Goal: Task Accomplishment & Management: Complete application form

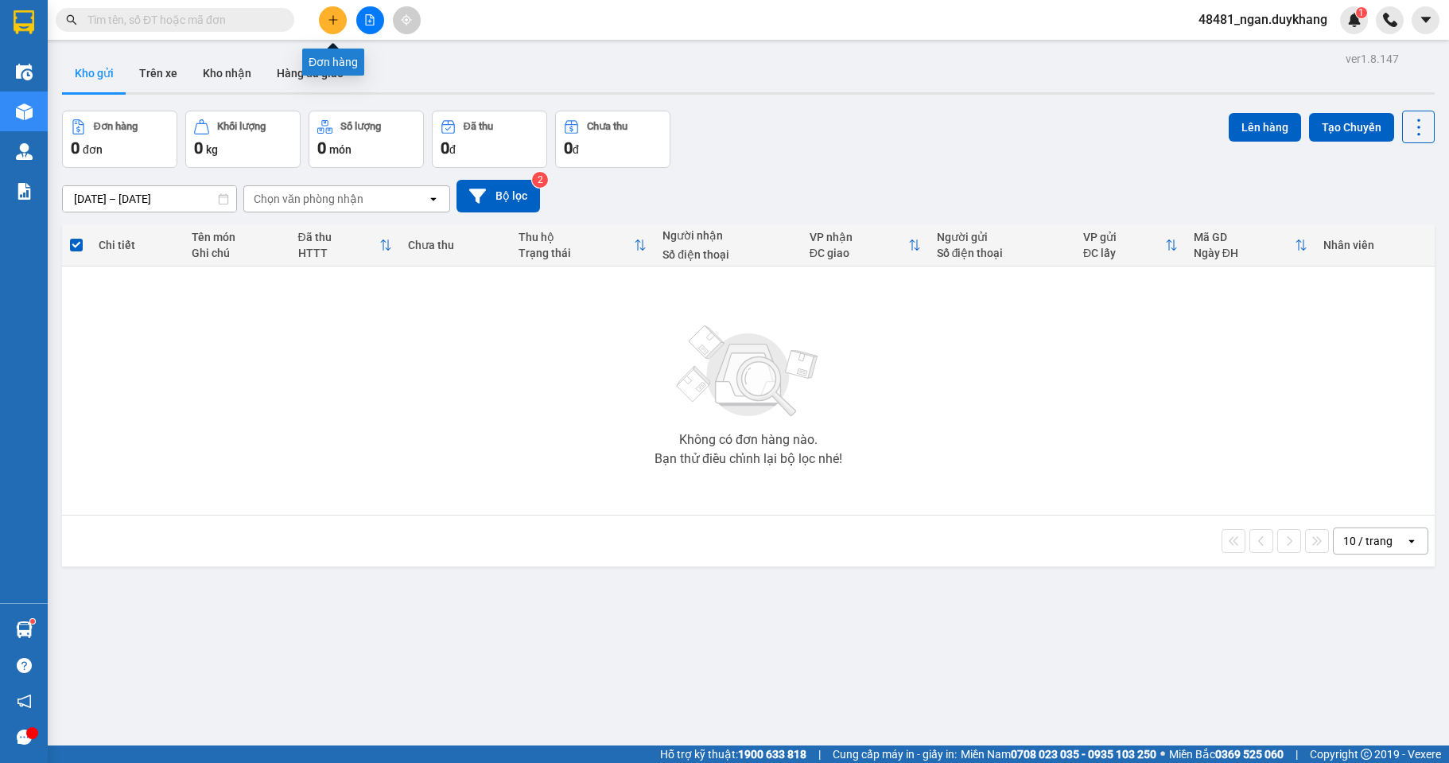
click at [332, 25] on icon "plus" at bounding box center [333, 19] width 11 height 11
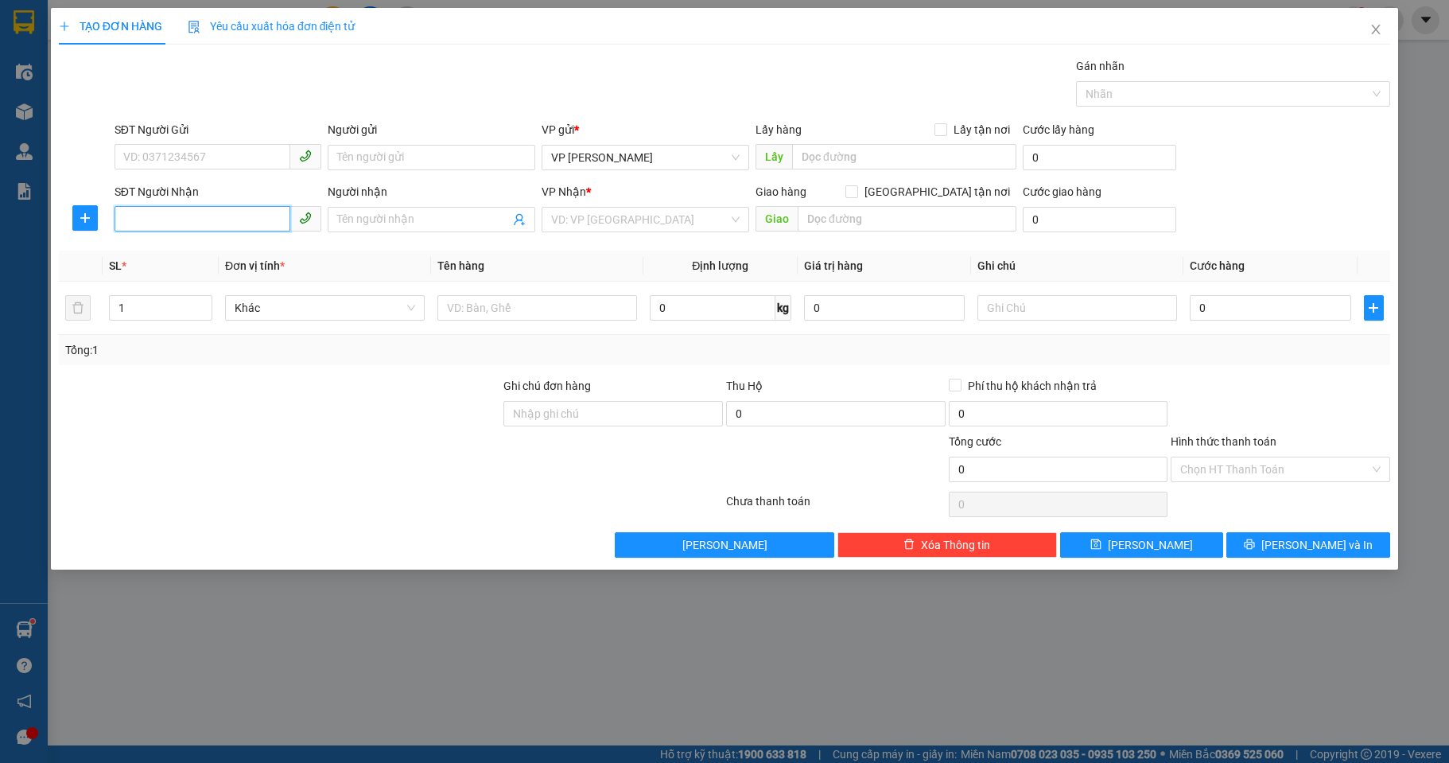
click at [186, 212] on input "SĐT Người Nhận" at bounding box center [203, 218] width 177 height 25
paste input "0913230322"
click at [190, 212] on input "0913230322" at bounding box center [203, 218] width 177 height 25
type input "0913230322"
click at [273, 249] on div "0913230322 - [PERSON_NAME]" at bounding box center [218, 251] width 188 height 17
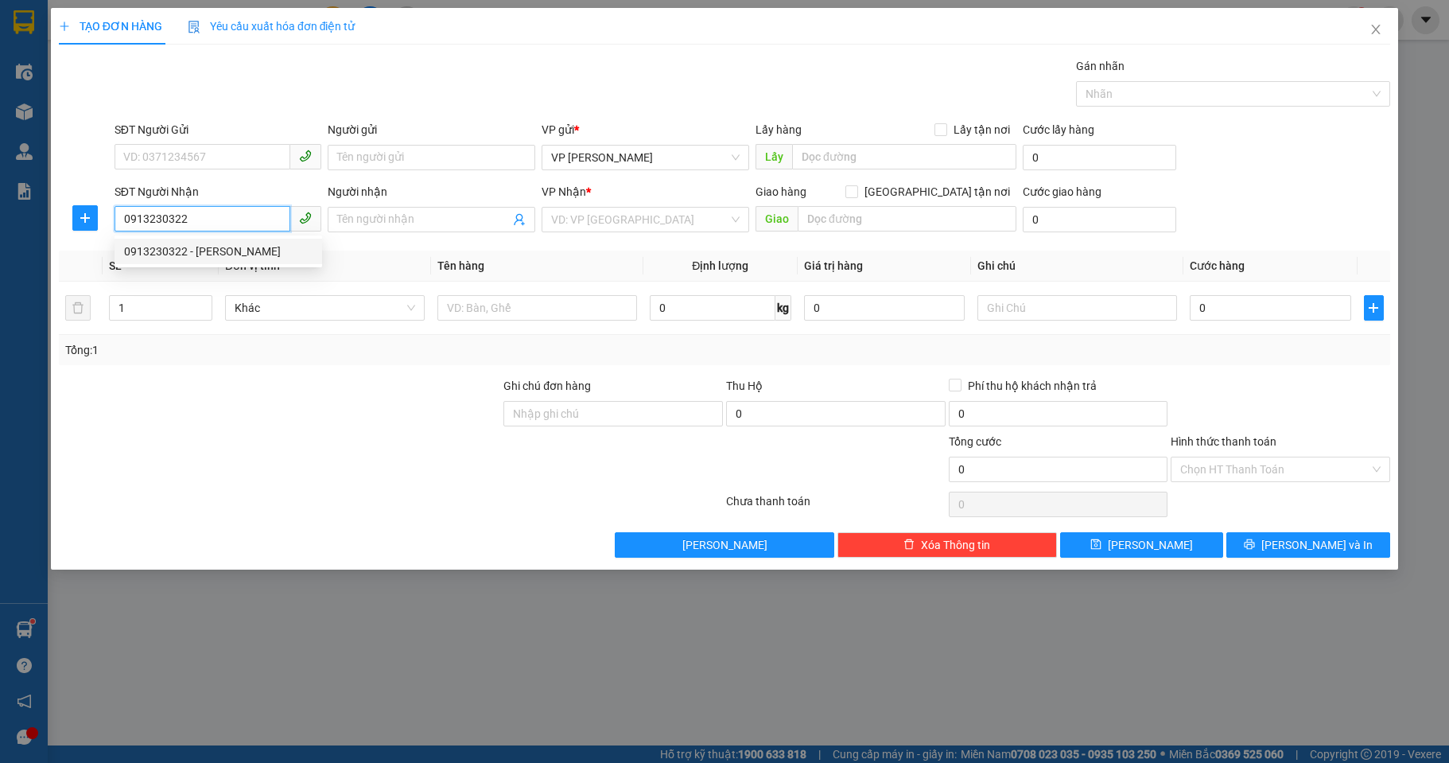
type input "[PERSON_NAME]"
type input "0913230322"
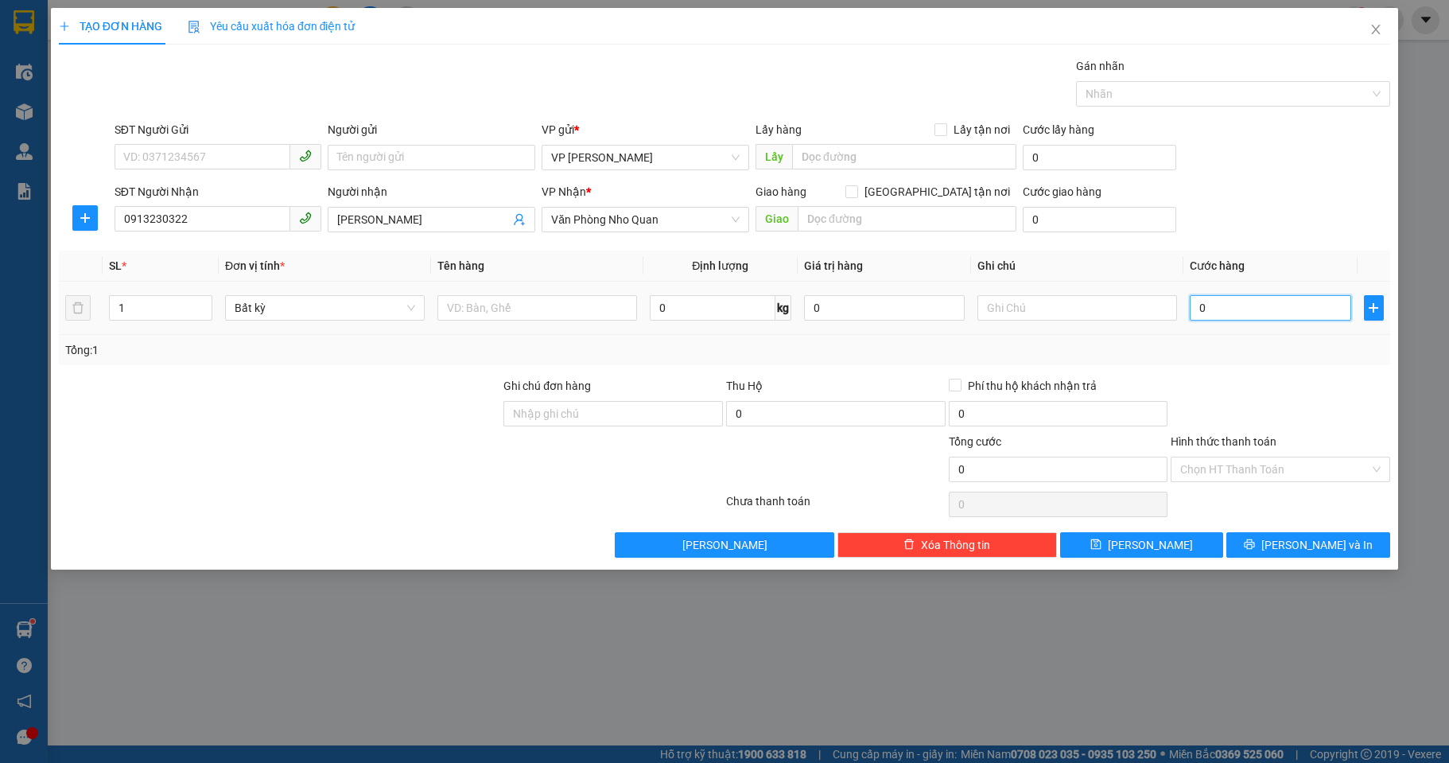
click at [1237, 313] on input "0" at bounding box center [1270, 307] width 161 height 25
type input "1"
type input "10"
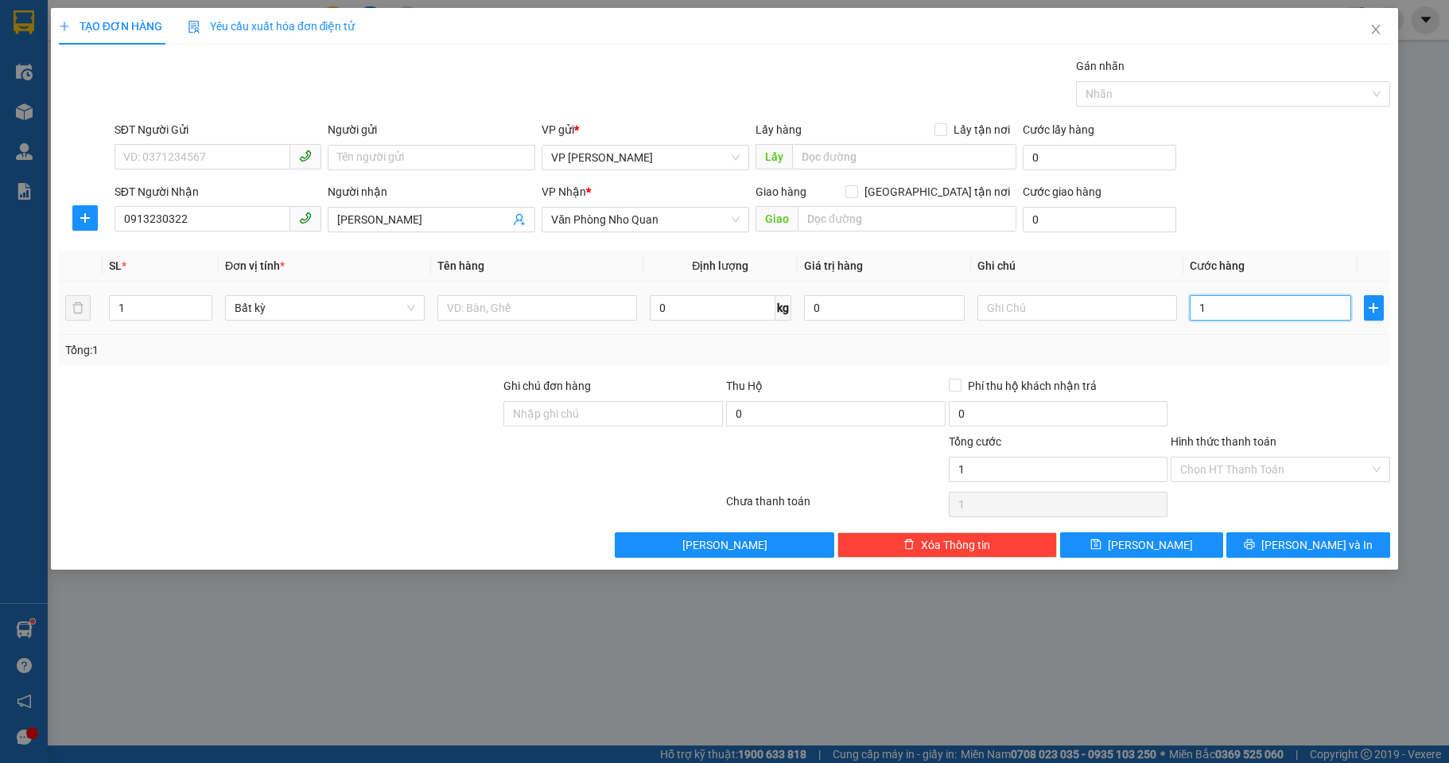
type input "10"
type input "100"
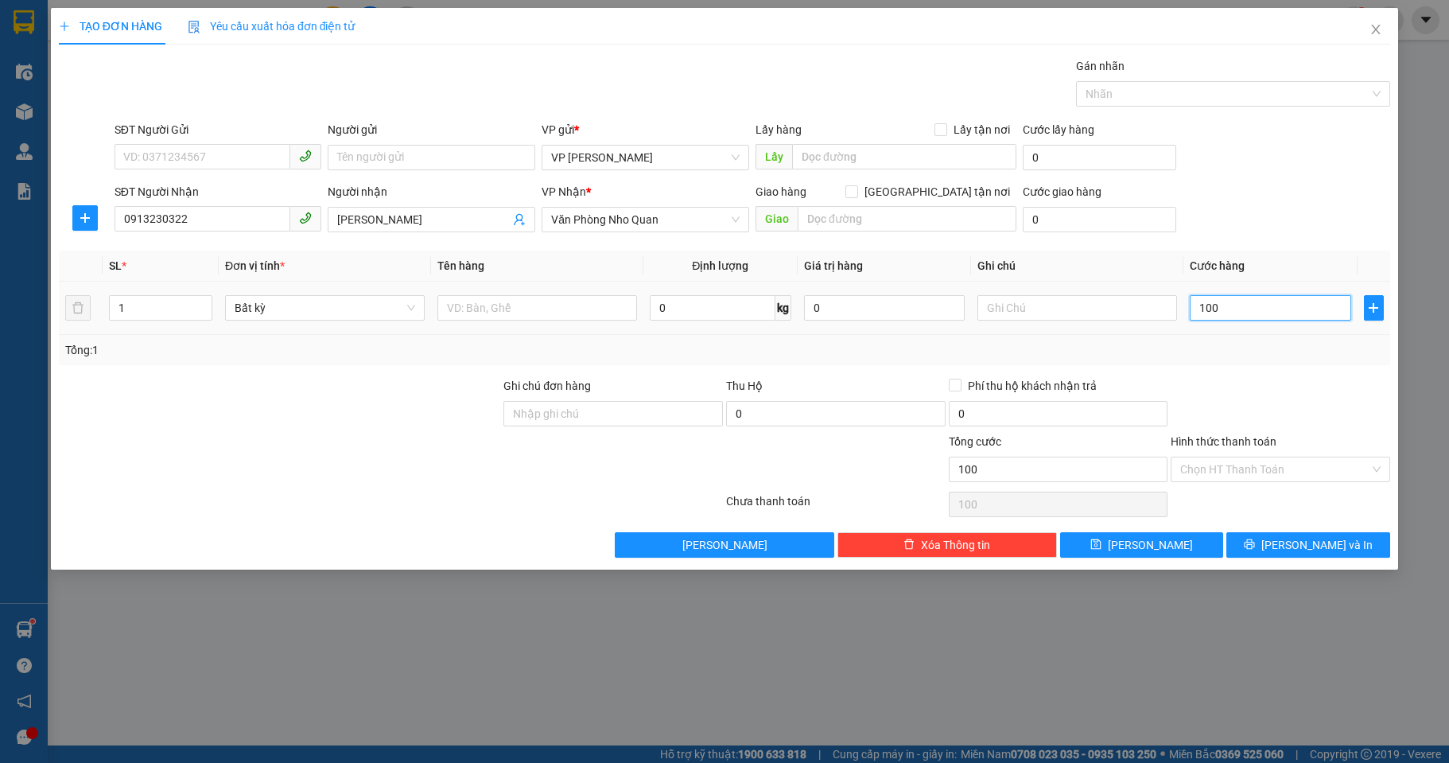
type input "1.000"
type input "10.000"
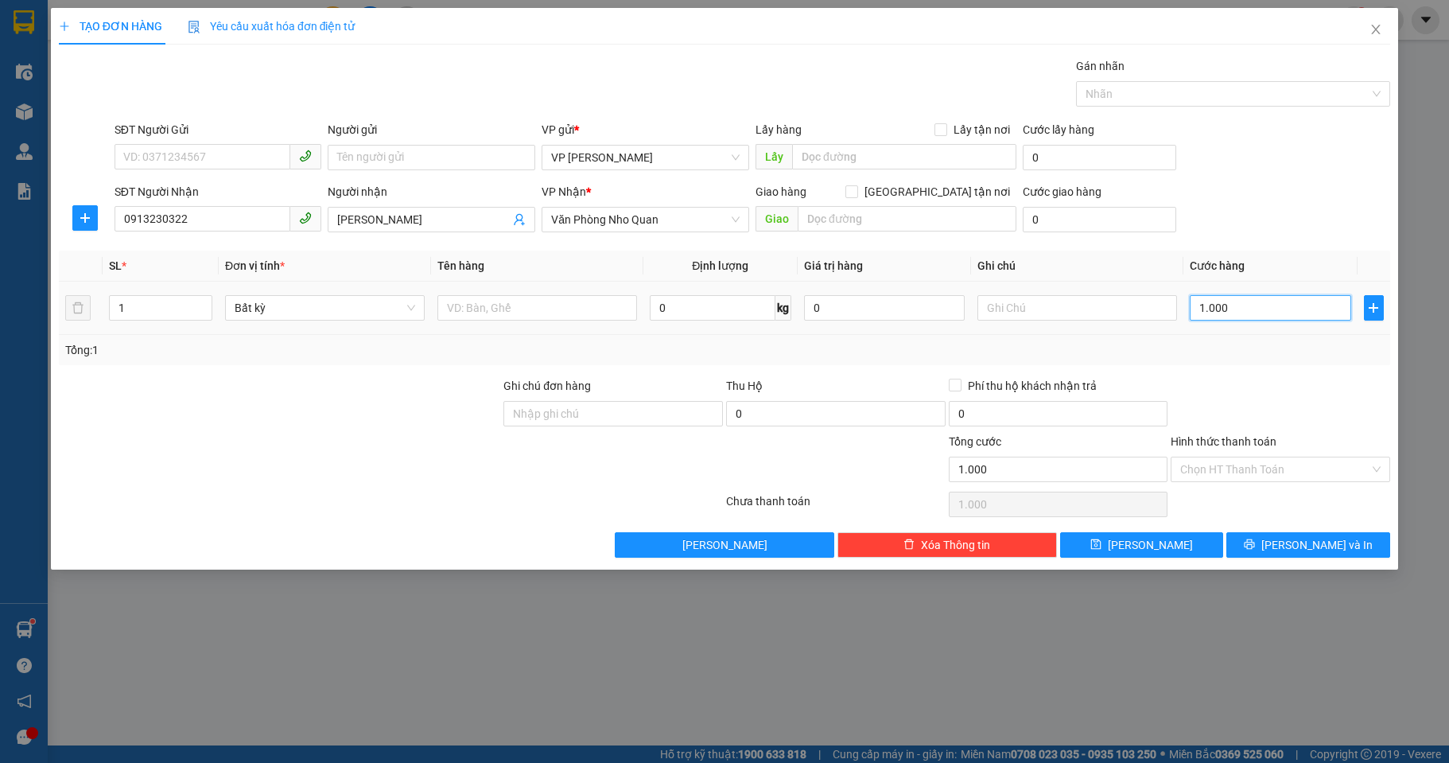
type input "10.000"
type input "100.000"
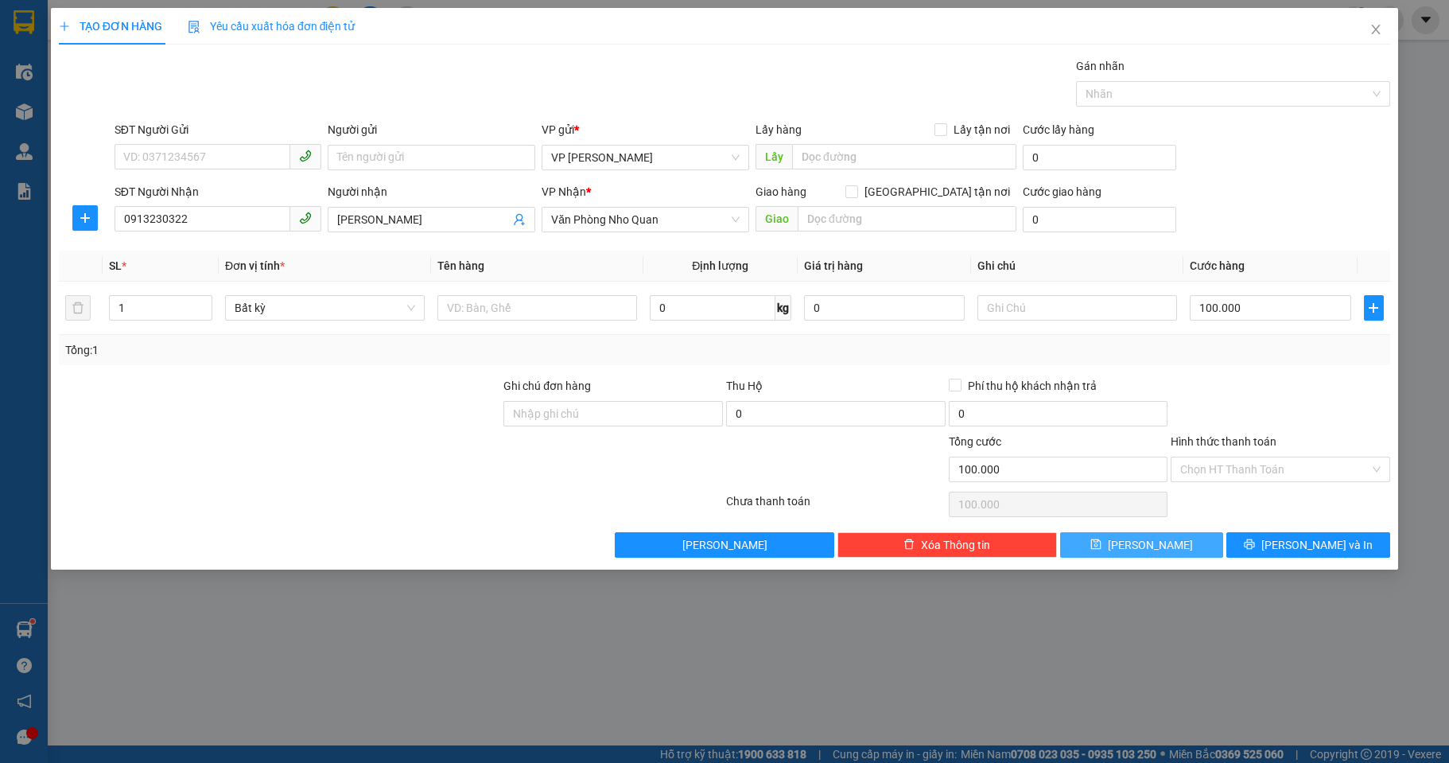
click at [1147, 553] on button "[PERSON_NAME]" at bounding box center [1142, 544] width 164 height 25
type input "0"
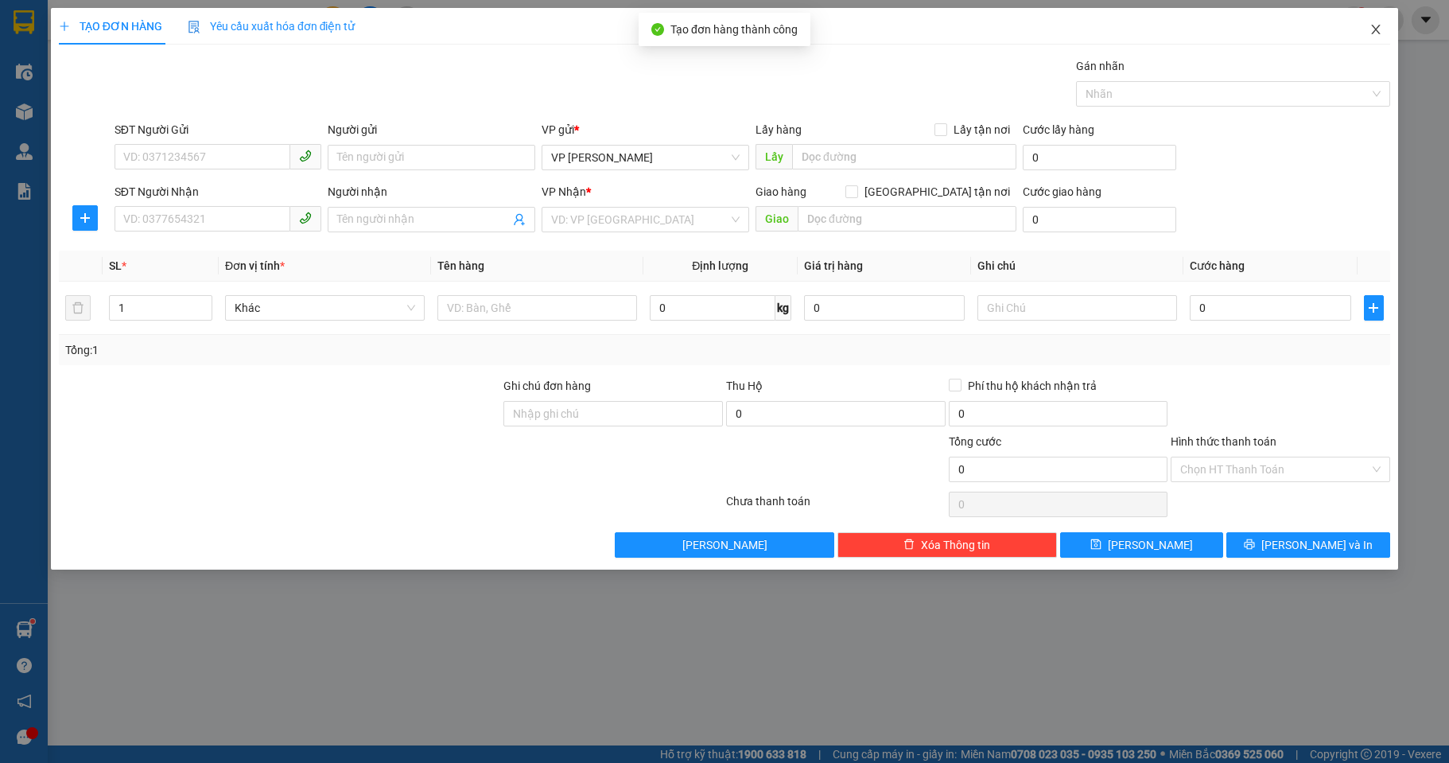
click at [1377, 33] on icon "close" at bounding box center [1375, 29] width 13 height 13
